Goal: Task Accomplishment & Management: Complete application form

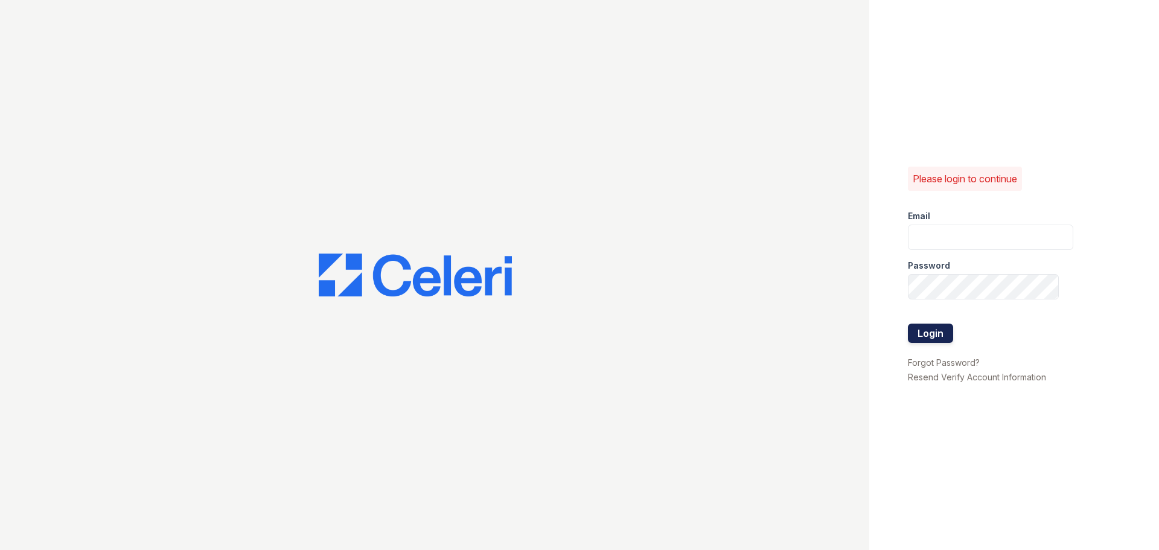
type input "[DOMAIN_NAME][EMAIL_ADDRESS][DOMAIN_NAME]"
click at [946, 330] on button "Login" at bounding box center [930, 332] width 45 height 19
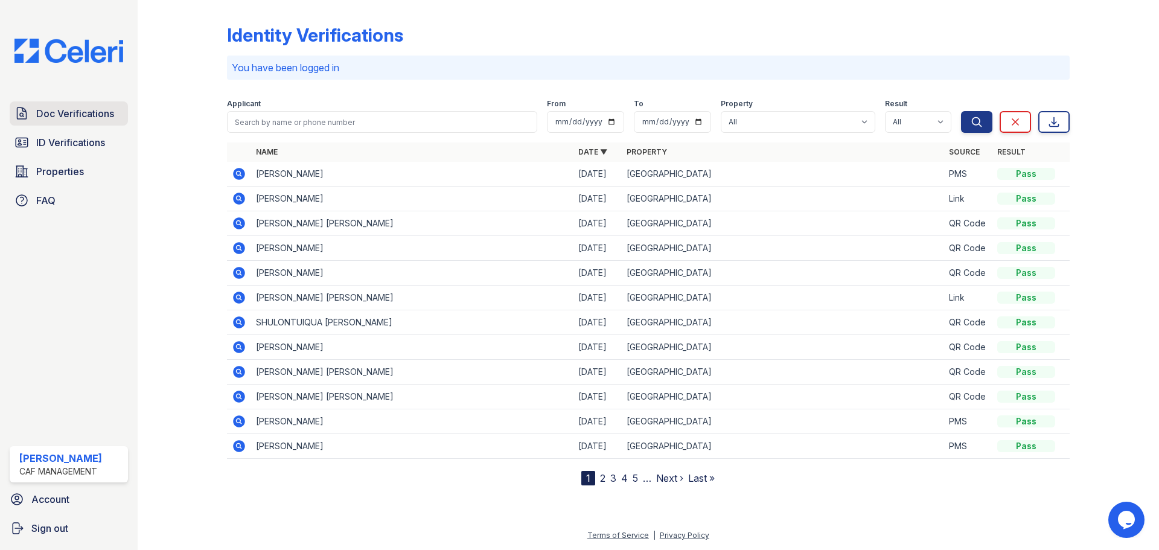
click at [53, 122] on link "Doc Verifications" at bounding box center [69, 113] width 118 height 24
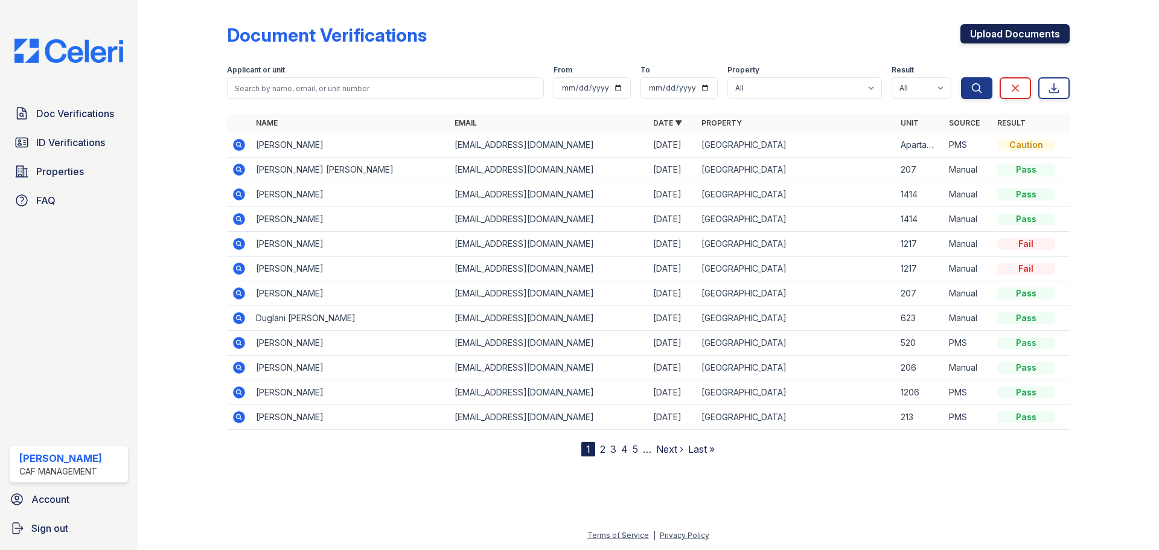
drag, startPoint x: 984, startPoint y: 33, endPoint x: 979, endPoint y: 39, distance: 7.4
click at [984, 33] on link "Upload Documents" at bounding box center [1014, 33] width 109 height 19
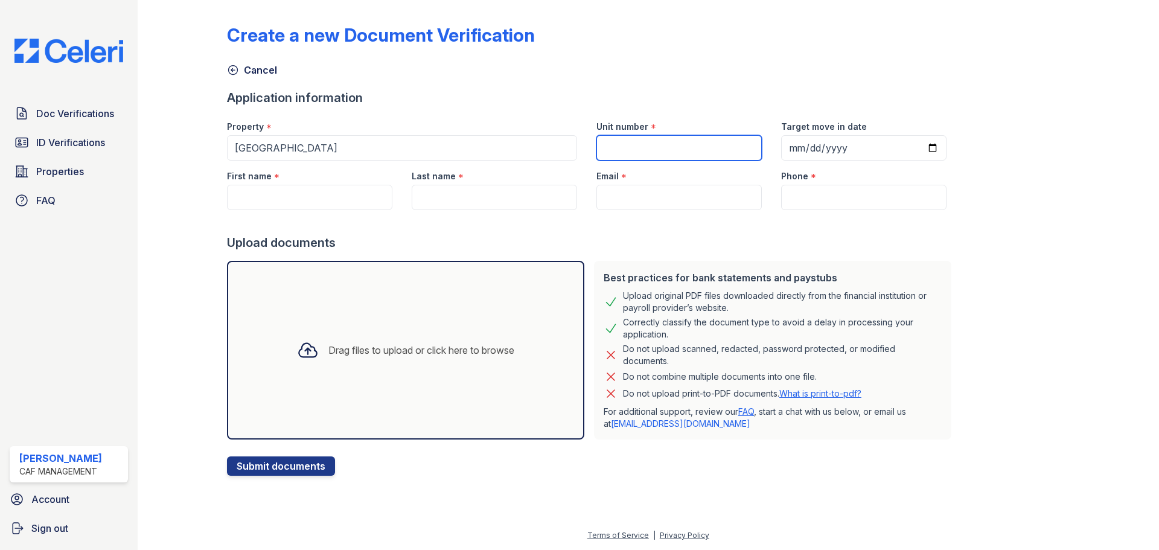
click at [642, 145] on input "Unit number" at bounding box center [678, 147] width 165 height 25
type input "1001"
click at [789, 146] on input "Target move in date" at bounding box center [863, 147] width 165 height 25
type input "2025-10-24"
click at [297, 205] on input "First name" at bounding box center [309, 197] width 165 height 25
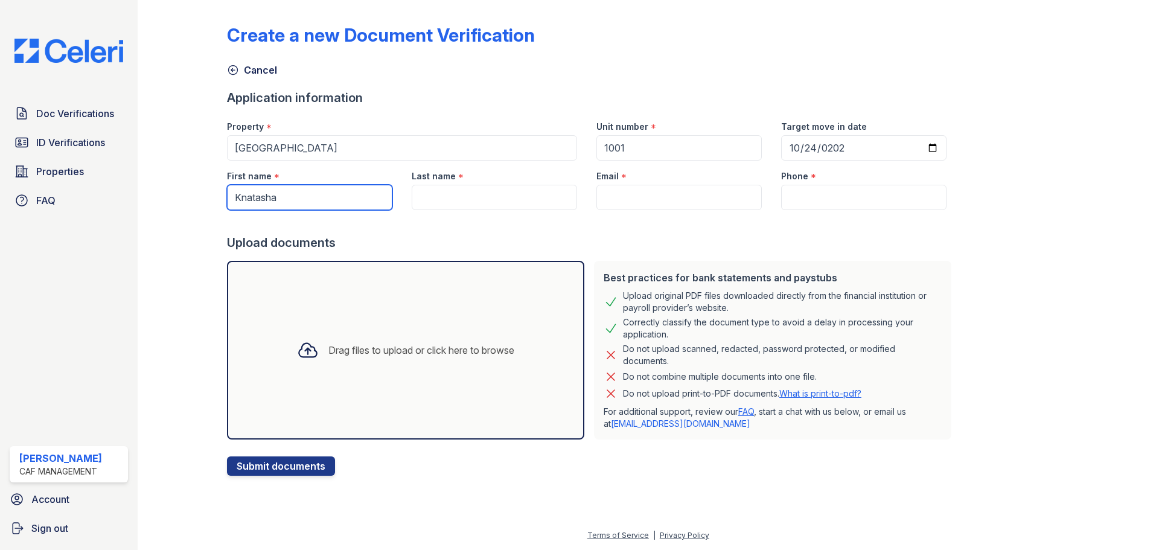
type input "Knatasha"
click at [447, 196] on input "Last name" at bounding box center [494, 197] width 165 height 25
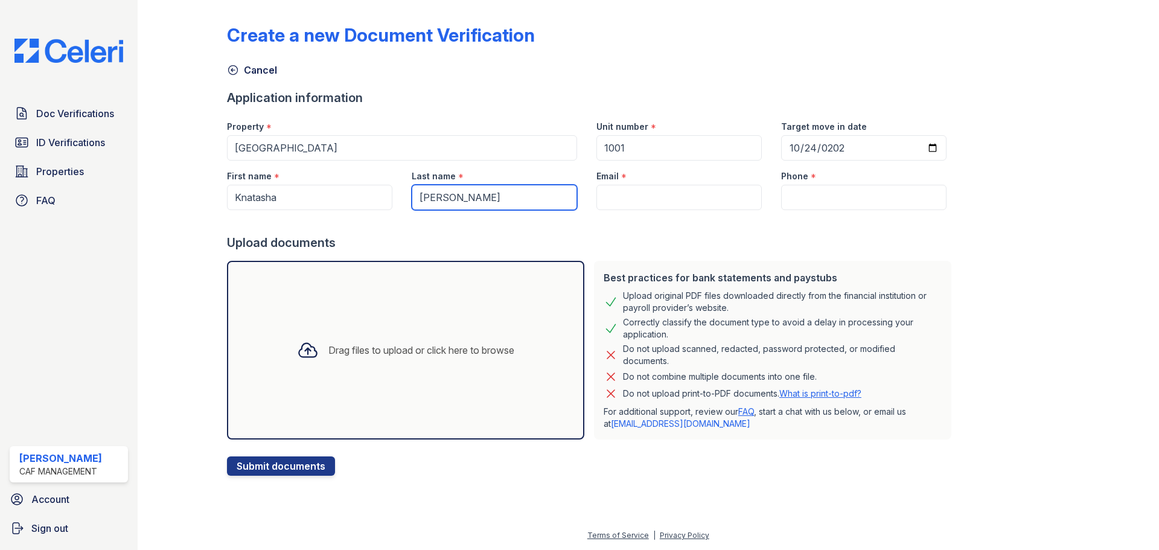
type input "Jones"
click at [645, 196] on input "Email" at bounding box center [678, 197] width 165 height 25
paste input "Lashun62150@gmail.com"
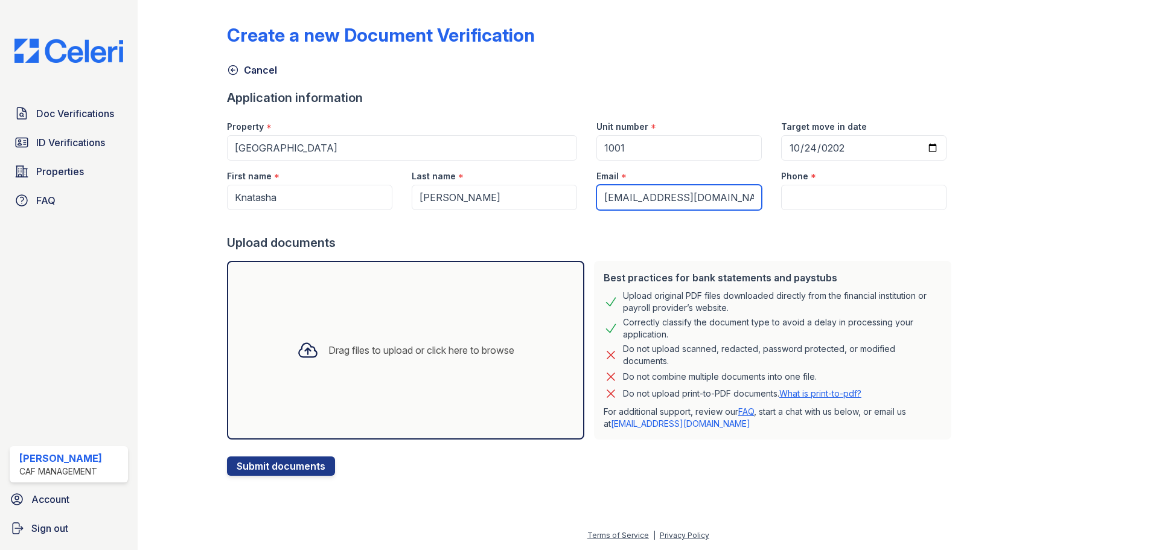
type input "Lashun62150@gmail.com"
click at [847, 188] on input "Phone" at bounding box center [863, 197] width 165 height 25
paste input "(469) 265-9988"
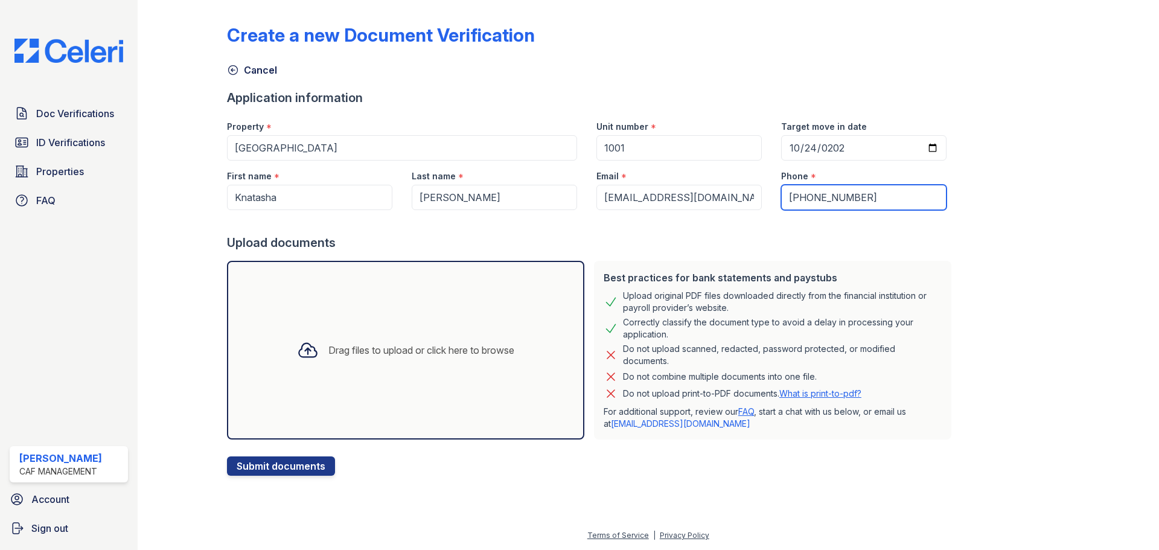
type input "(469) 265-9988"
click at [440, 329] on div "Drag files to upload or click here to browse" at bounding box center [405, 350] width 357 height 179
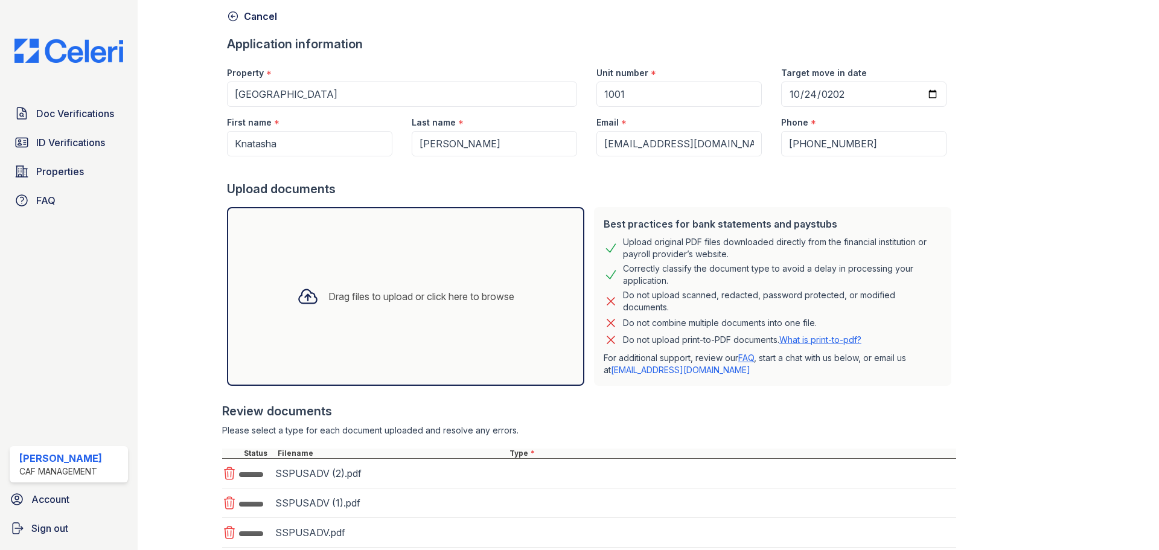
scroll to position [165, 0]
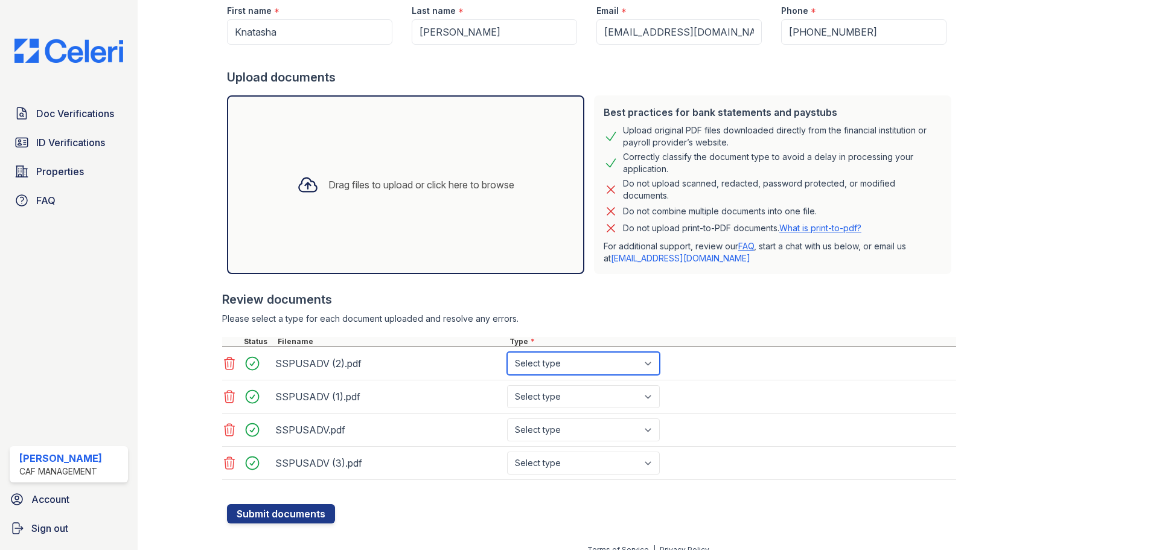
drag, startPoint x: 608, startPoint y: 361, endPoint x: 604, endPoint y: 372, distance: 11.5
click at [607, 361] on select "Select type Paystub Bank Statement Offer Letter Tax Documents Benefit Award Let…" at bounding box center [583, 363] width 153 height 23
select select "paystub"
click at [507, 352] on select "Select type Paystub Bank Statement Offer Letter Tax Documents Benefit Award Let…" at bounding box center [583, 363] width 153 height 23
click at [588, 400] on select "Select type Paystub Bank Statement Offer Letter Tax Documents Benefit Award Let…" at bounding box center [583, 396] width 153 height 23
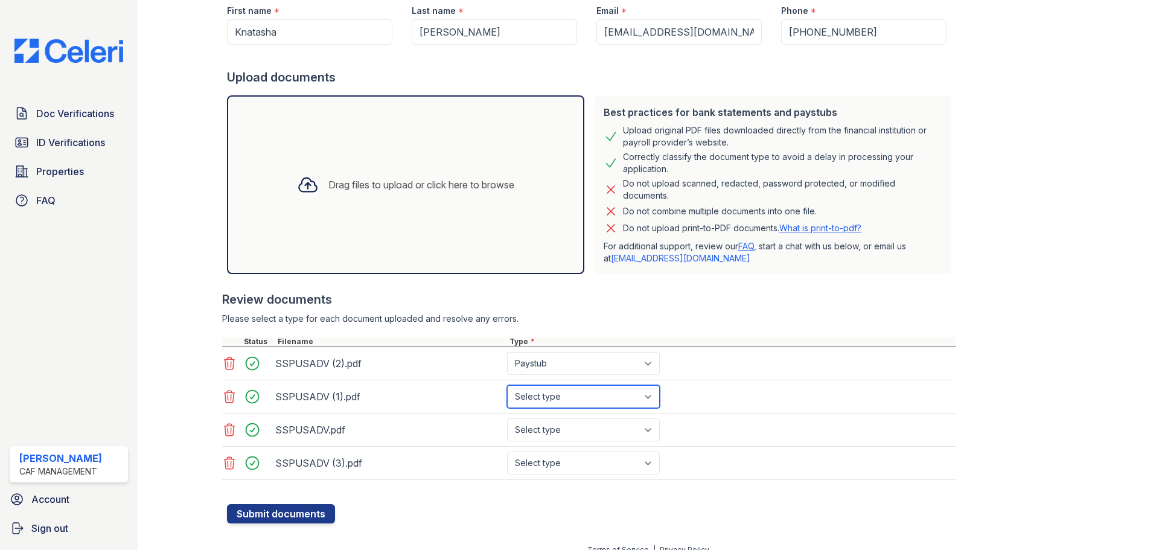
select select "paystub"
click at [507, 385] on select "Select type Paystub Bank Statement Offer Letter Tax Documents Benefit Award Let…" at bounding box center [583, 396] width 153 height 23
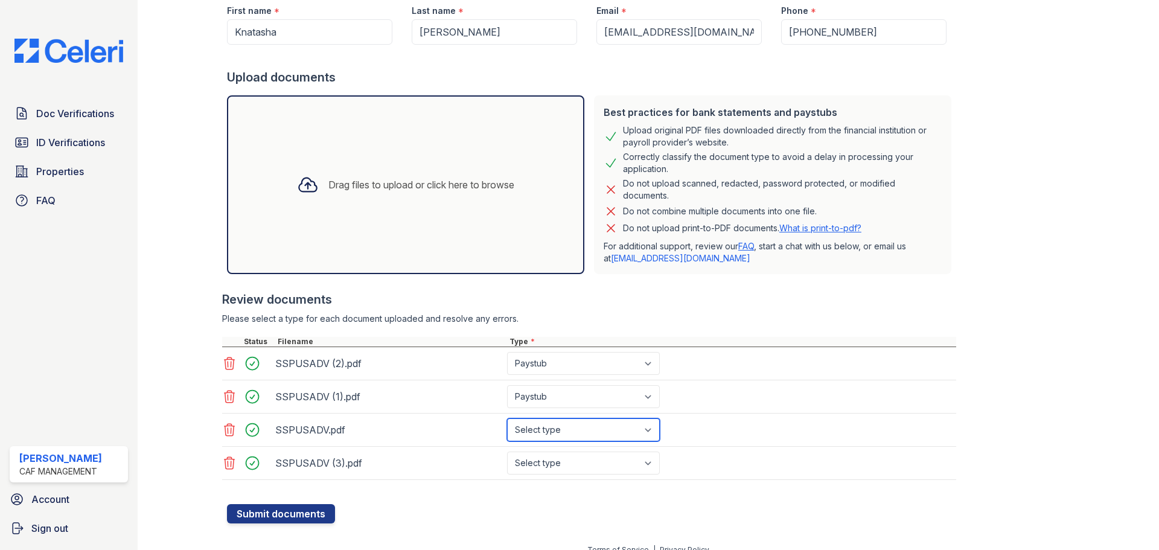
click at [575, 432] on select "Select type Paystub Bank Statement Offer Letter Tax Documents Benefit Award Let…" at bounding box center [583, 429] width 153 height 23
select select "paystub"
click at [507, 418] on select "Select type Paystub Bank Statement Offer Letter Tax Documents Benefit Award Let…" at bounding box center [583, 429] width 153 height 23
drag, startPoint x: 543, startPoint y: 468, endPoint x: 543, endPoint y: 451, distance: 16.9
click at [543, 467] on select "Select type Paystub Bank Statement Offer Letter Tax Documents Benefit Award Let…" at bounding box center [583, 462] width 153 height 23
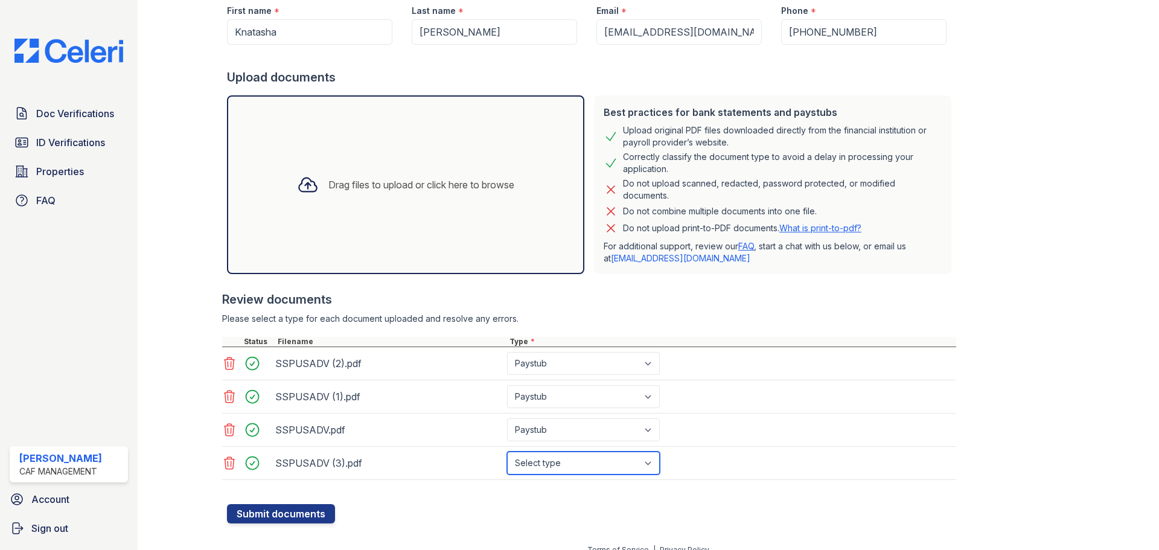
select select "paystub"
click at [507, 451] on select "Select type Paystub Bank Statement Offer Letter Tax Documents Benefit Award Let…" at bounding box center [583, 462] width 153 height 23
click at [269, 517] on button "Submit documents" at bounding box center [281, 513] width 108 height 19
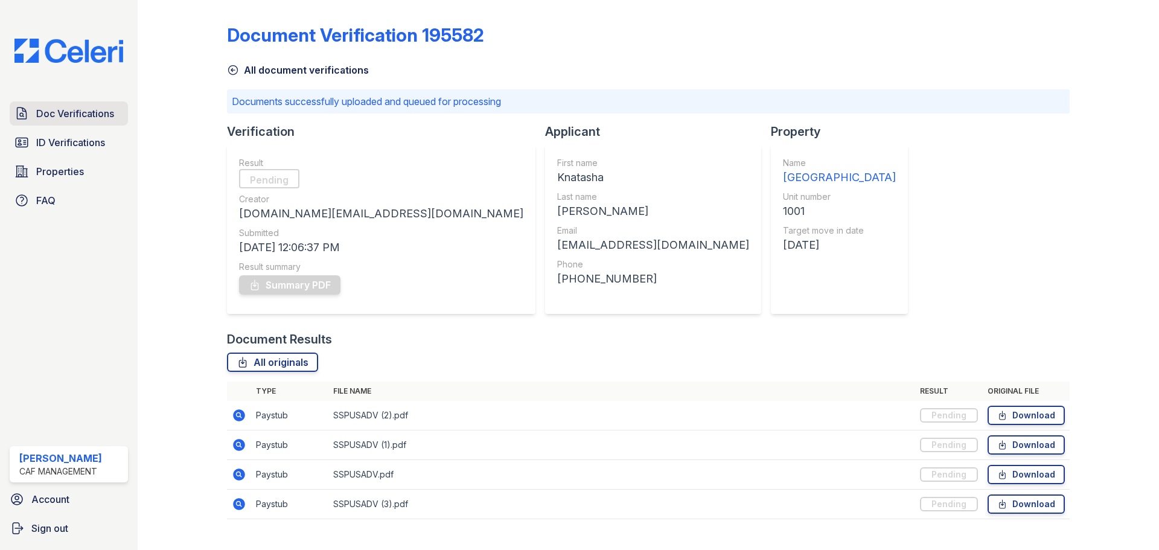
click at [96, 119] on span "Doc Verifications" at bounding box center [75, 113] width 78 height 14
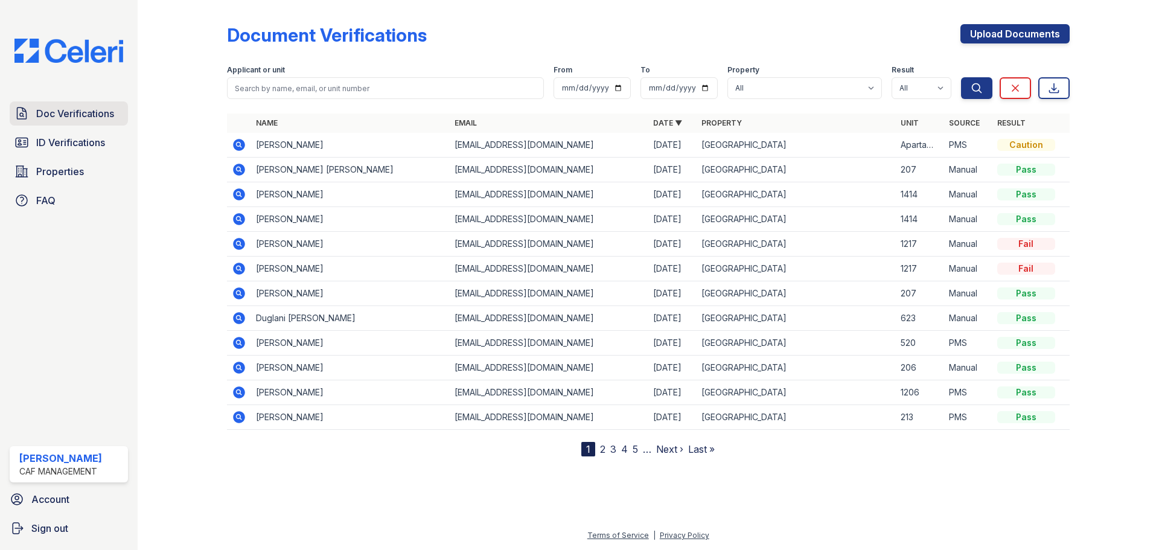
click at [94, 116] on span "Doc Verifications" at bounding box center [75, 113] width 78 height 14
click at [72, 116] on span "Doc Verifications" at bounding box center [75, 113] width 78 height 14
click at [89, 123] on link "Doc Verifications" at bounding box center [69, 113] width 118 height 24
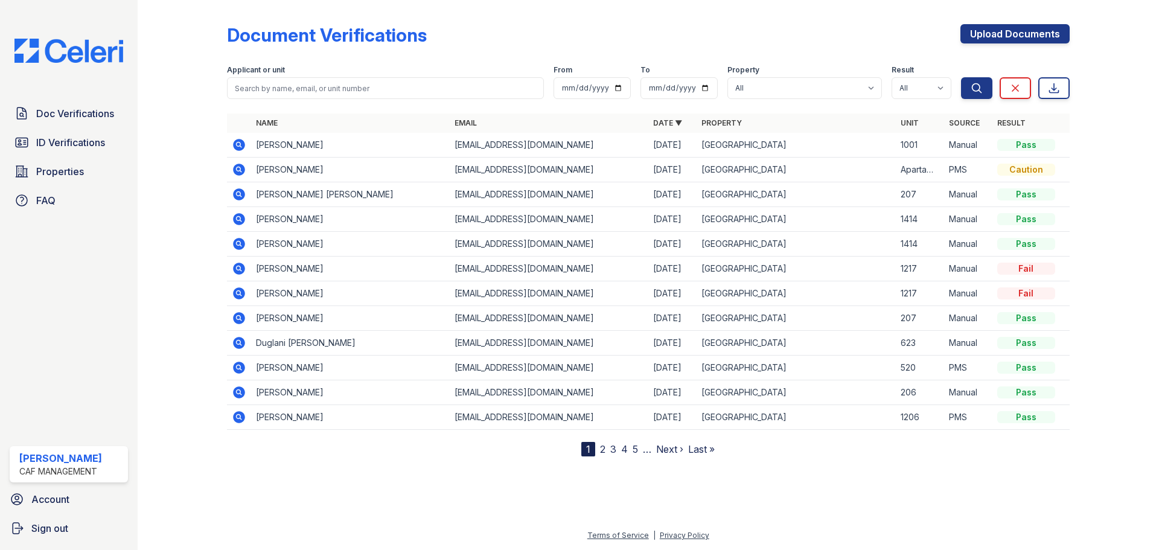
click at [238, 140] on icon at bounding box center [239, 145] width 12 height 12
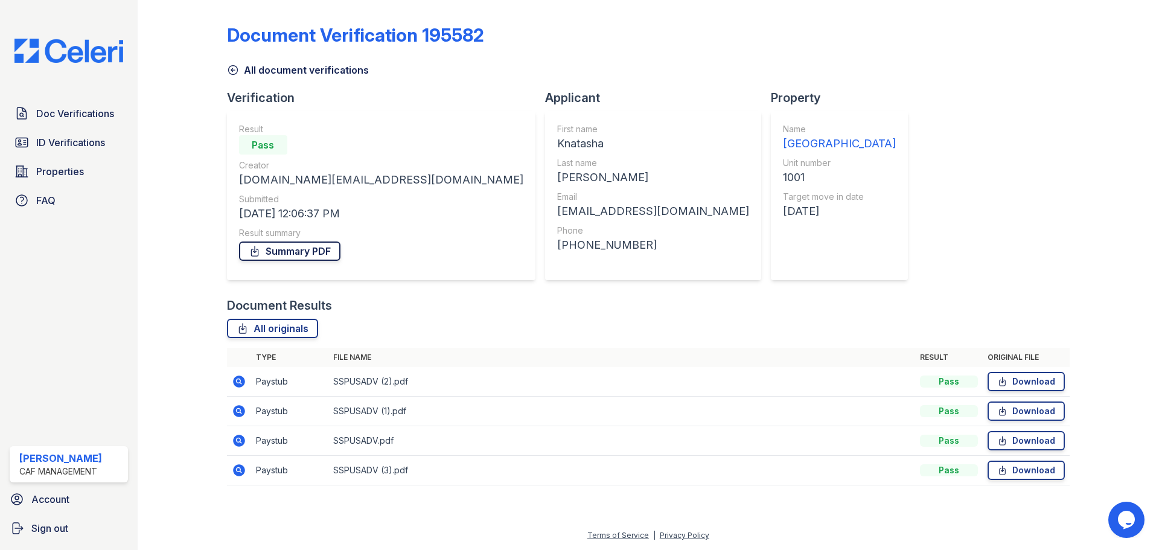
click at [317, 255] on link "Summary PDF" at bounding box center [289, 250] width 101 height 19
drag, startPoint x: 233, startPoint y: 72, endPoint x: 137, endPoint y: 1, distance: 119.1
click at [232, 71] on icon at bounding box center [233, 70] width 12 height 12
